Goal: Check status: Check status

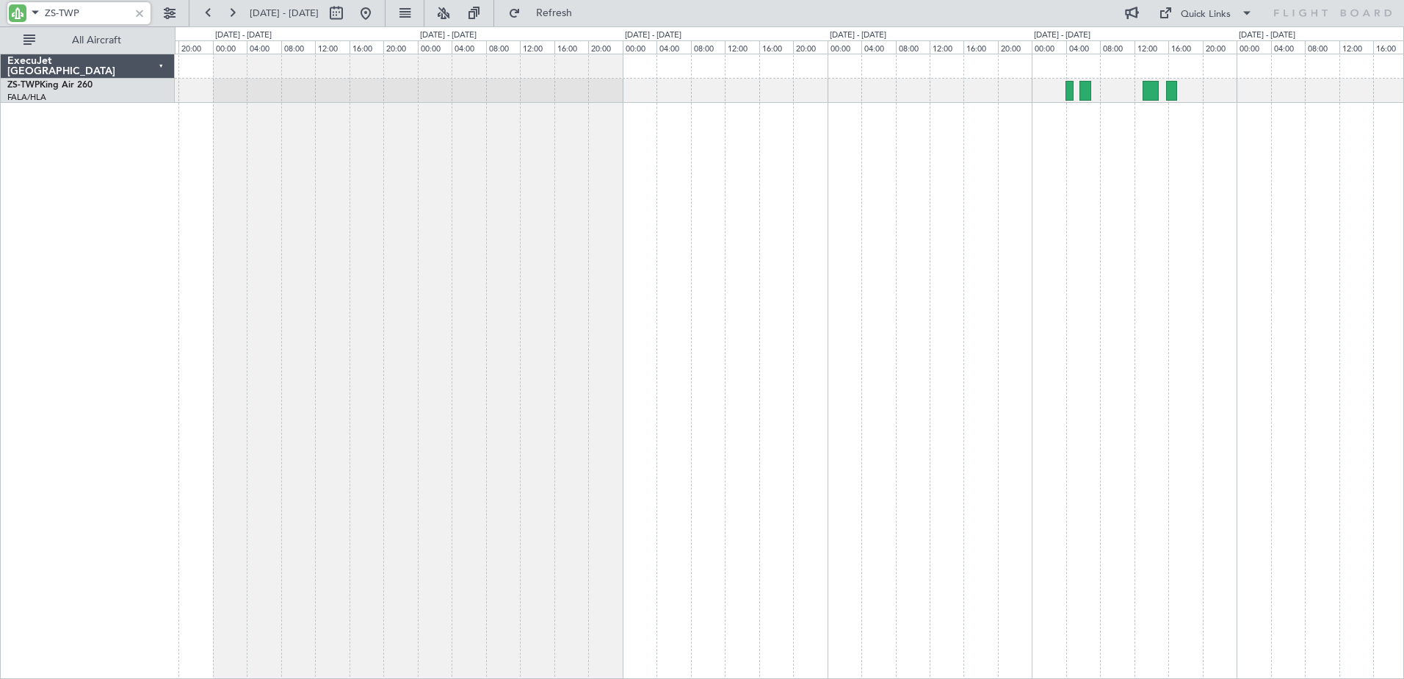
click at [965, 325] on div "A/C Booked" at bounding box center [789, 366] width 1229 height 625
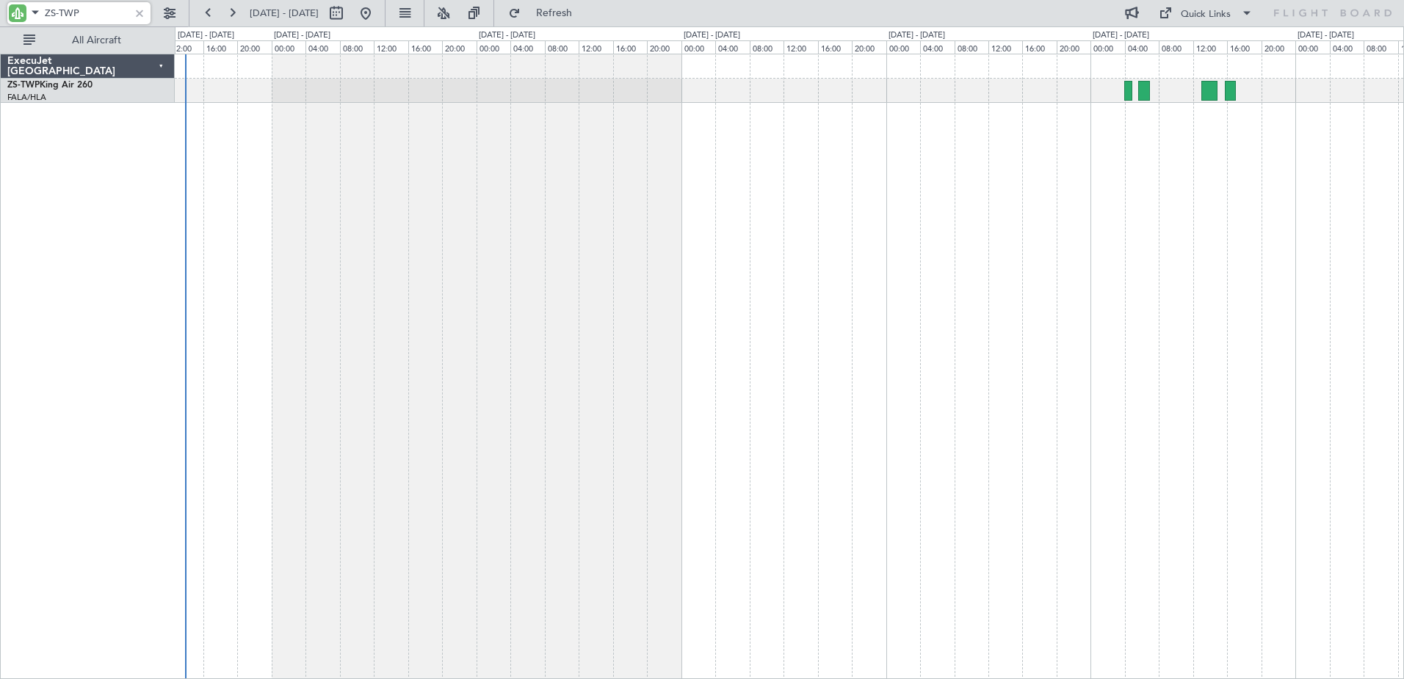
click at [1130, 328] on div "A/C Booked" at bounding box center [789, 366] width 1229 height 625
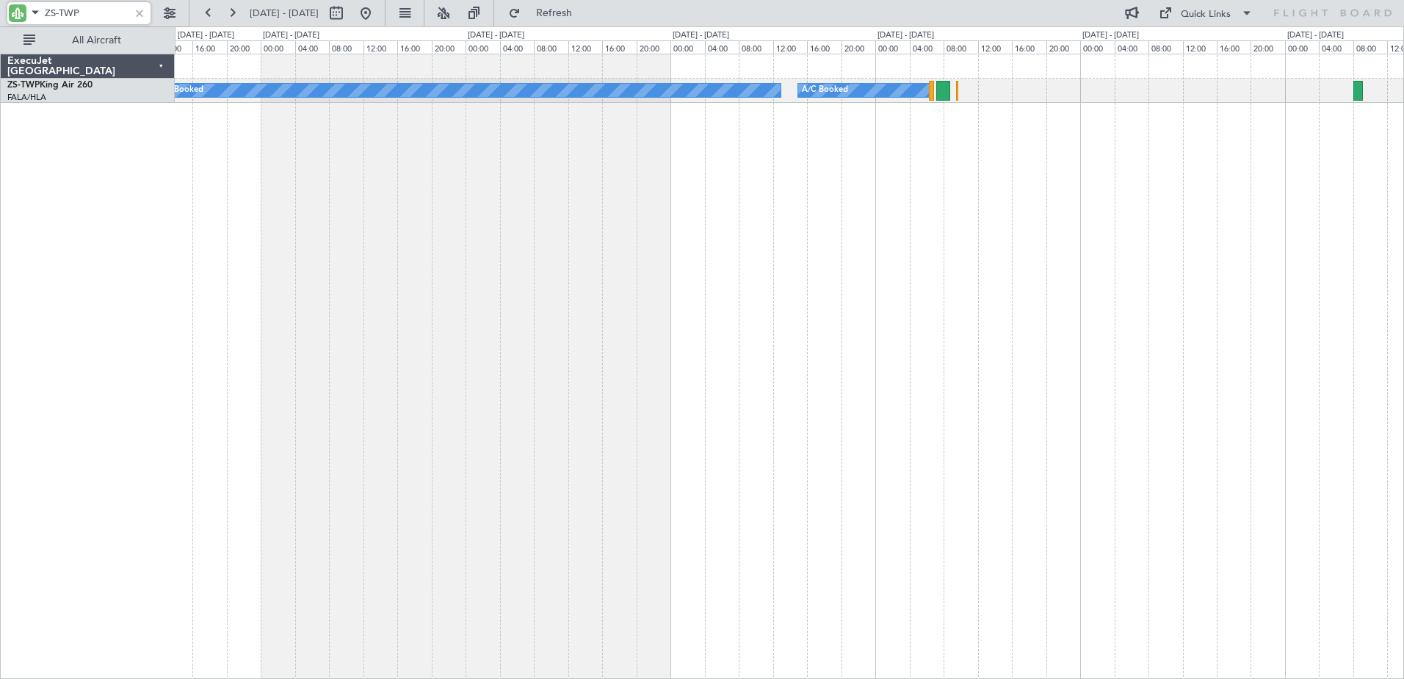
click at [1276, 374] on div "A/C Booked A/C Booked A/C Booked" at bounding box center [789, 366] width 1229 height 625
click at [870, 345] on div "A/C Booked A/C Booked A/C Booked" at bounding box center [789, 366] width 1229 height 625
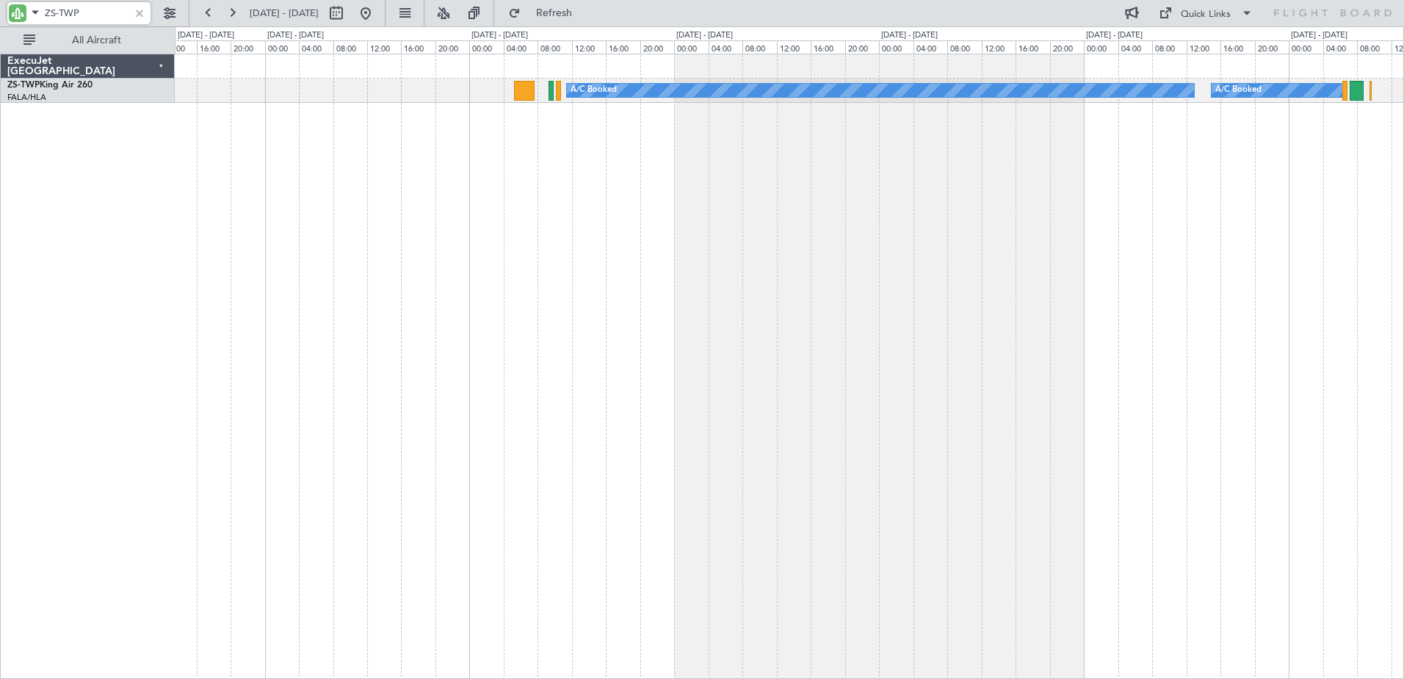
click at [590, 333] on div "A/C Booked A/C Booked" at bounding box center [789, 366] width 1229 height 625
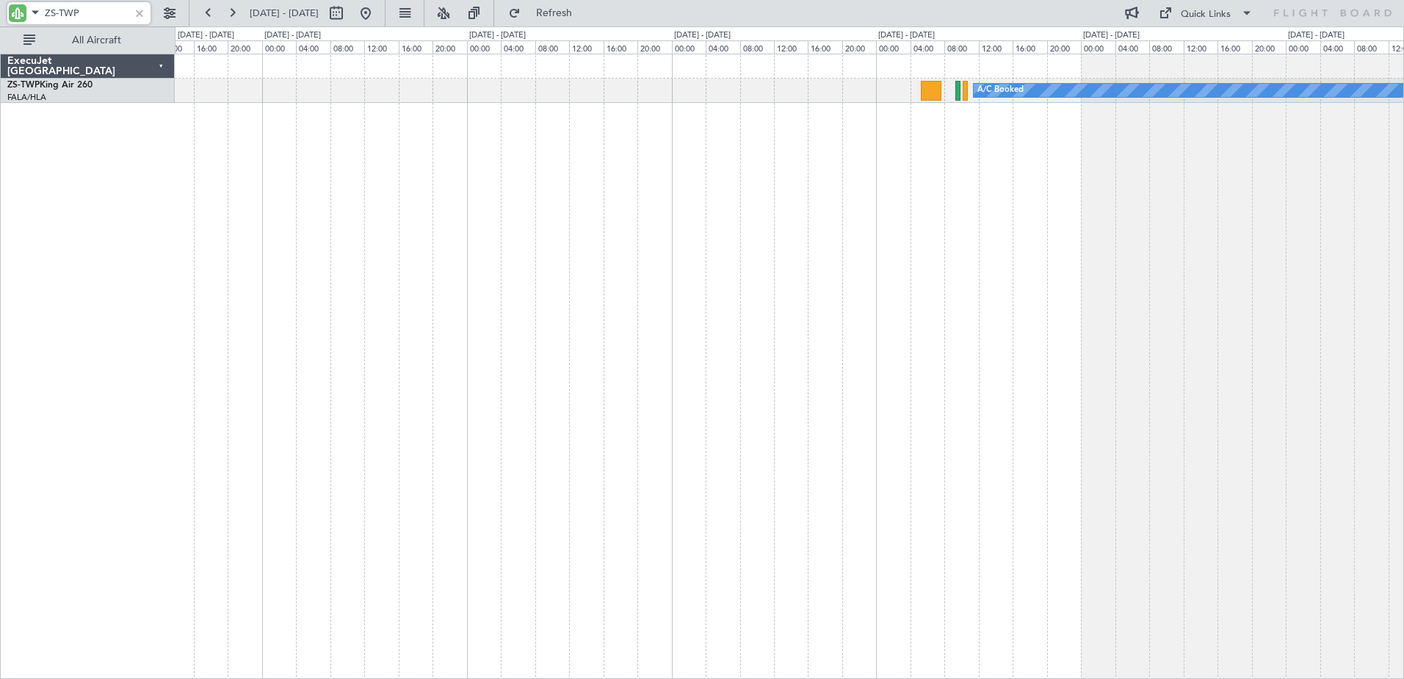
click at [693, 378] on div "A/C Booked A/C Booked" at bounding box center [789, 366] width 1229 height 625
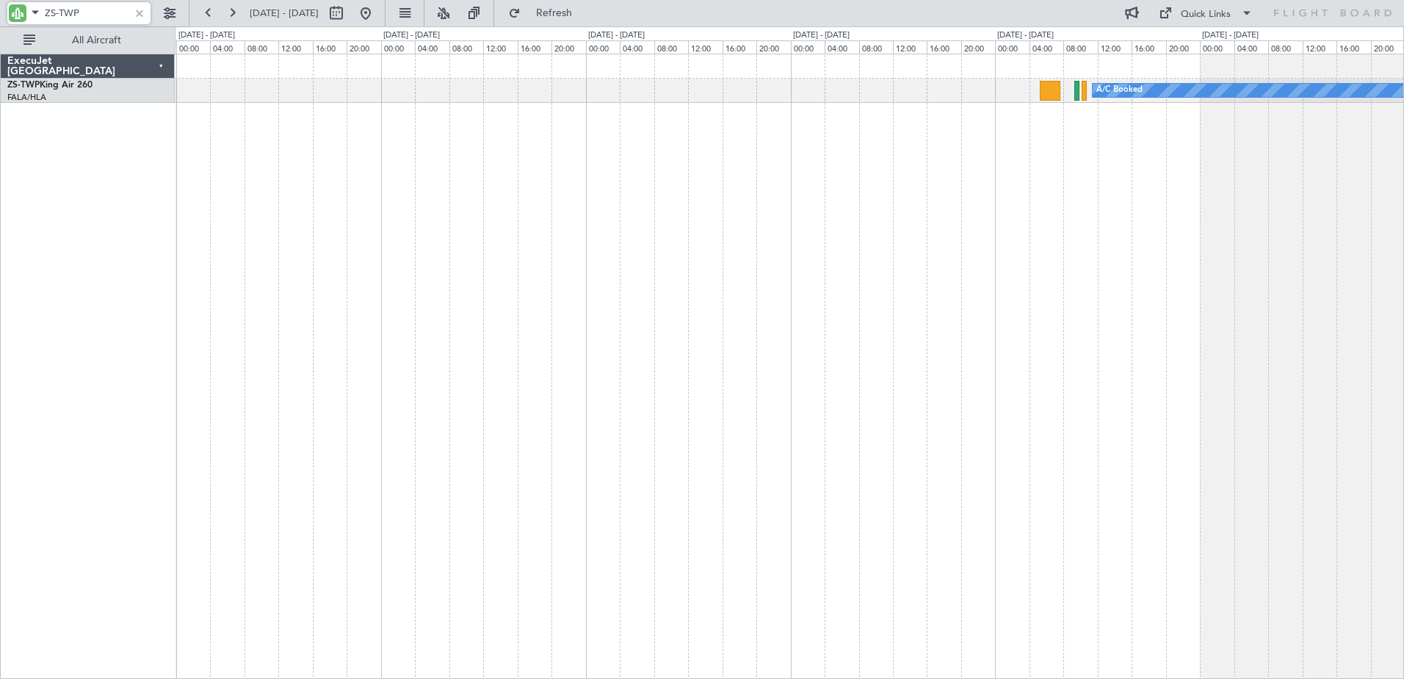
click at [636, 339] on div "A/C Booked" at bounding box center [789, 366] width 1229 height 625
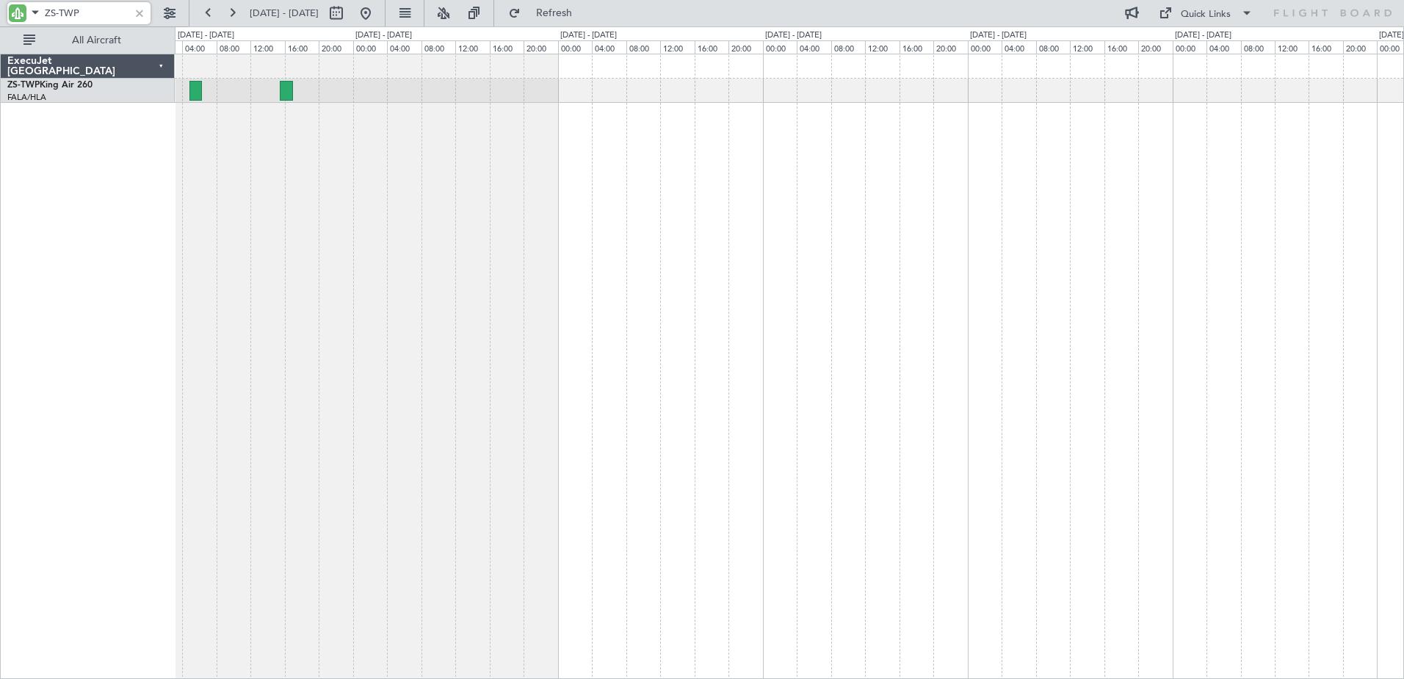
click at [917, 375] on div "A/C Booked" at bounding box center [789, 366] width 1229 height 625
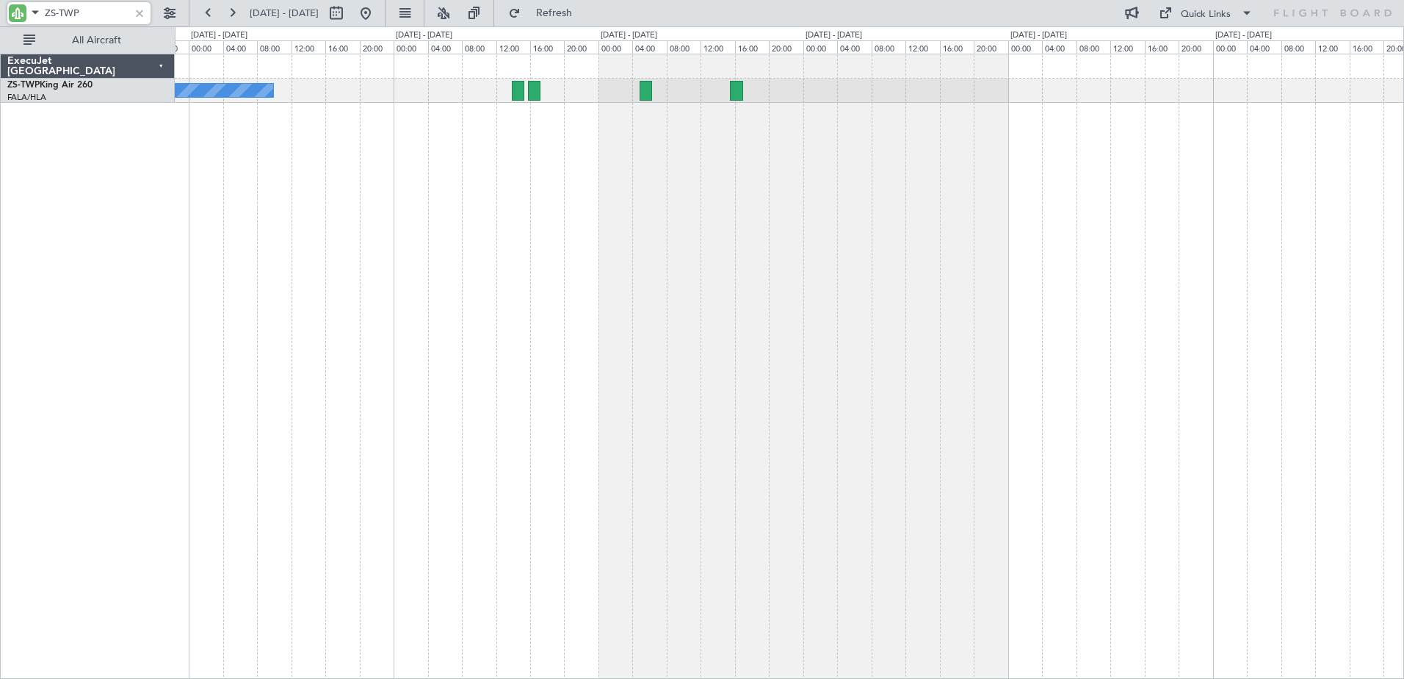
click at [671, 323] on div "A/C Booked" at bounding box center [789, 366] width 1229 height 625
click at [140, 8] on div at bounding box center [139, 13] width 16 height 16
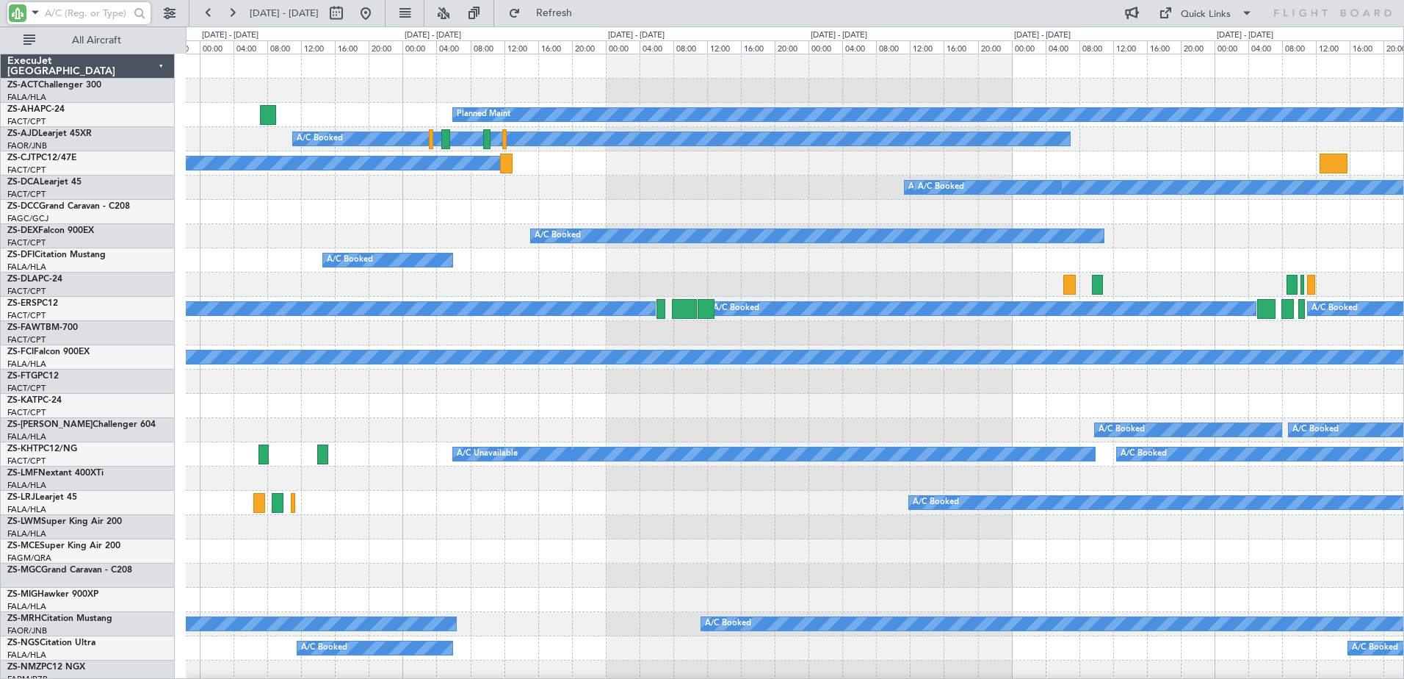
click at [32, 10] on span at bounding box center [35, 12] width 18 height 18
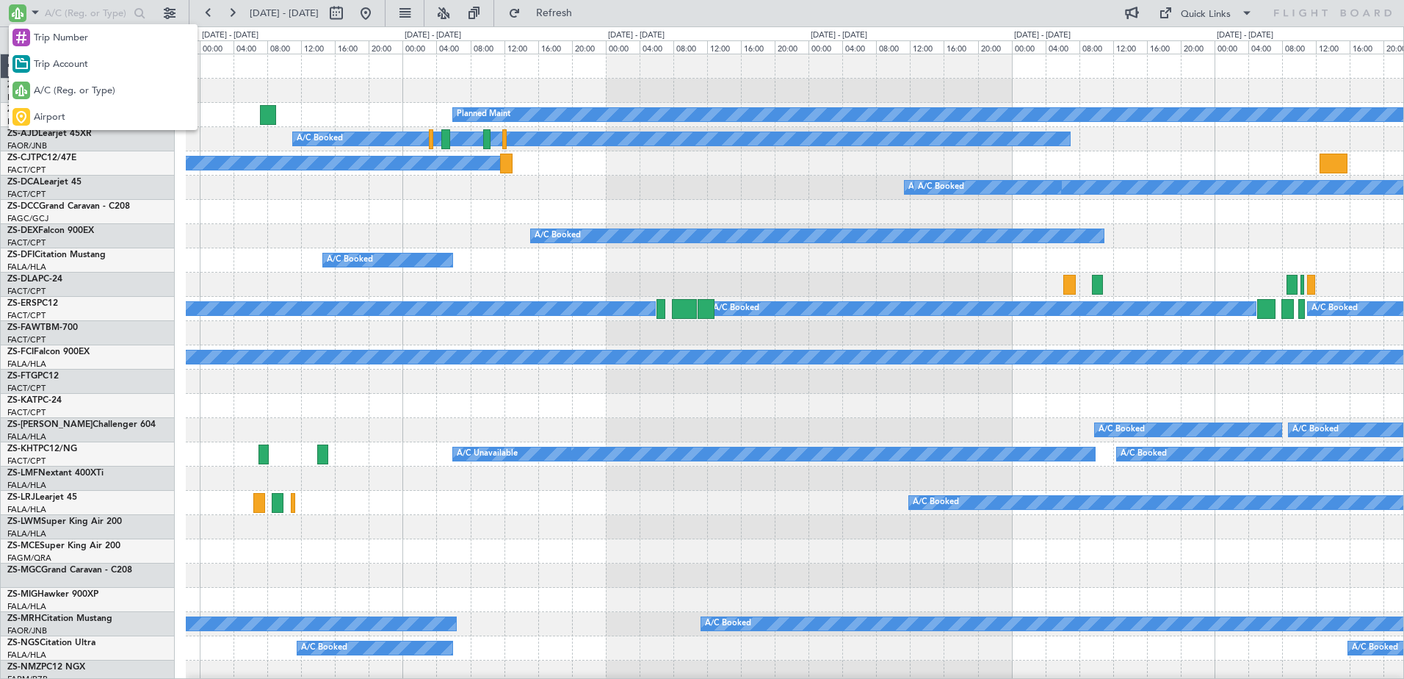
drag, startPoint x: 809, startPoint y: 195, endPoint x: 768, endPoint y: 199, distance: 41.4
click at [768, 199] on div at bounding box center [702, 339] width 1404 height 679
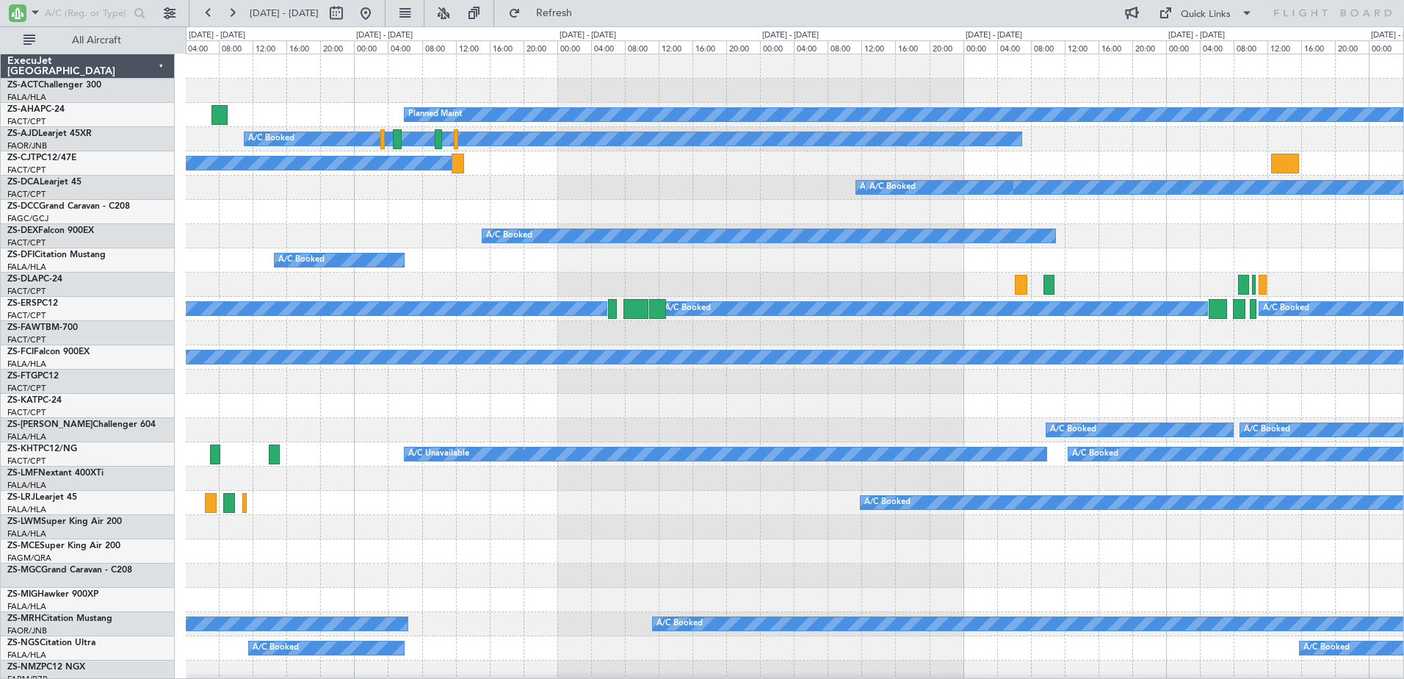
click at [783, 198] on div "A/C Booked A/C Booked" at bounding box center [795, 188] width 1218 height 24
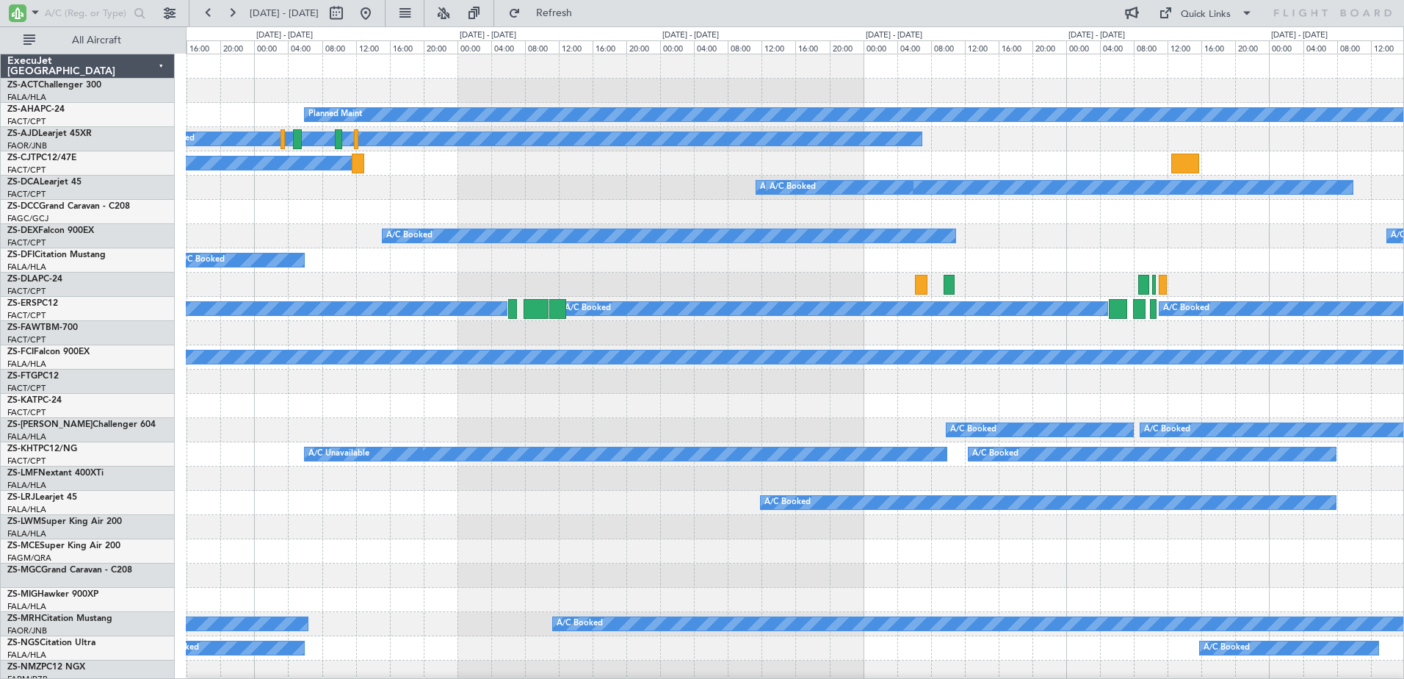
click at [672, 200] on div "Planned Maint A/C Booked A/C Booked A/C Booked A/C Unavailable A/C Booked A/C B…" at bounding box center [795, 563] width 1218 height 1018
